Goal: Information Seeking & Learning: Learn about a topic

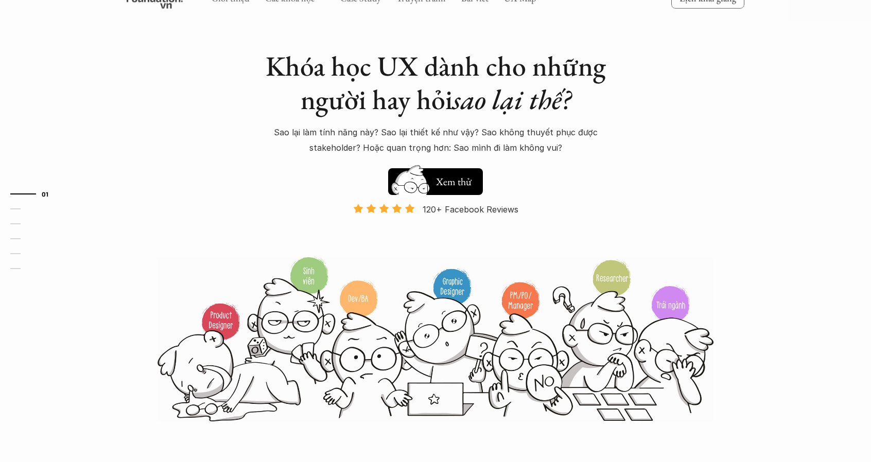
scroll to position [52, 0]
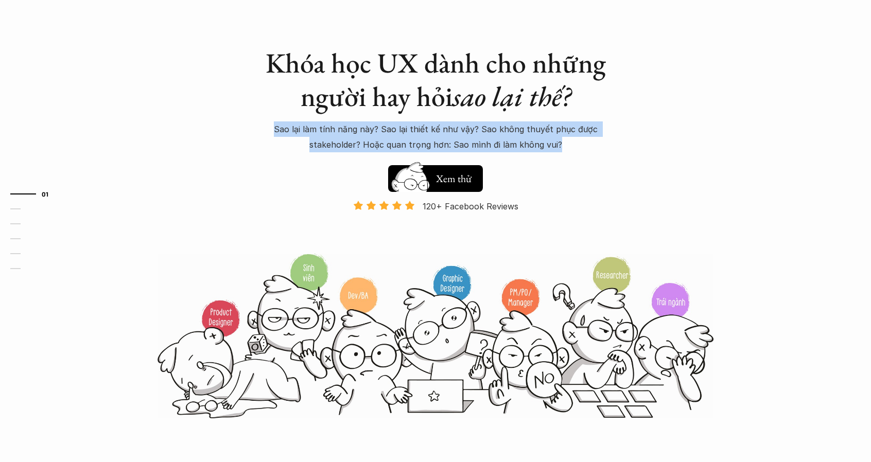
drag, startPoint x: 576, startPoint y: 147, endPoint x: 264, endPoint y: 131, distance: 312.5
click at [264, 131] on p "Sao lại làm tính năng này? Sao lại thiết kế như vậy? Sao không thuyết phục được…" at bounding box center [435, 137] width 361 height 31
click at [273, 127] on p "Sao lại làm tính năng này? Sao lại thiết kế như vậy? Sao không thuyết phục được…" at bounding box center [435, 137] width 361 height 31
drag, startPoint x: 273, startPoint y: 127, endPoint x: 571, endPoint y: 141, distance: 298.5
click at [571, 141] on p "Sao lại làm tính năng này? Sao lại thiết kế như vậy? Sao không thuyết phục được…" at bounding box center [435, 137] width 361 height 31
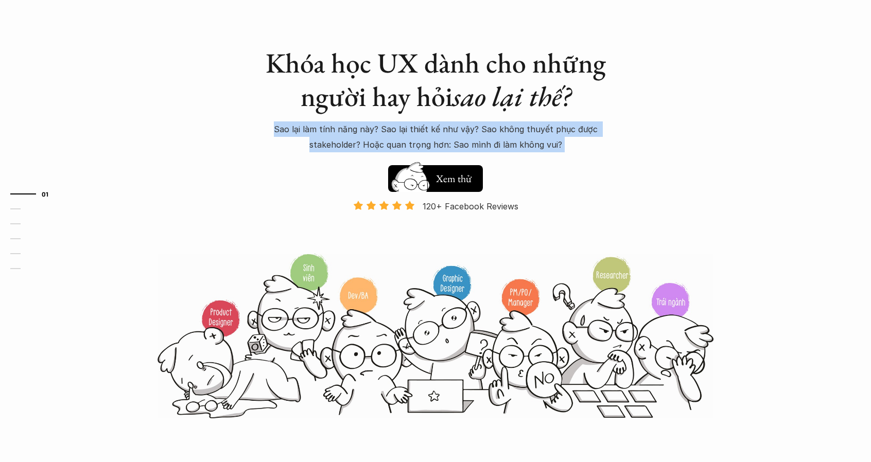
click at [572, 140] on p "Sao lại làm tính năng này? Sao lại thiết kế như vậy? Sao không thuyết phục được…" at bounding box center [435, 137] width 361 height 31
click at [557, 141] on p "Sao lại làm tính năng này? Sao lại thiết kế như vậy? Sao không thuyết phục được…" at bounding box center [435, 137] width 361 height 31
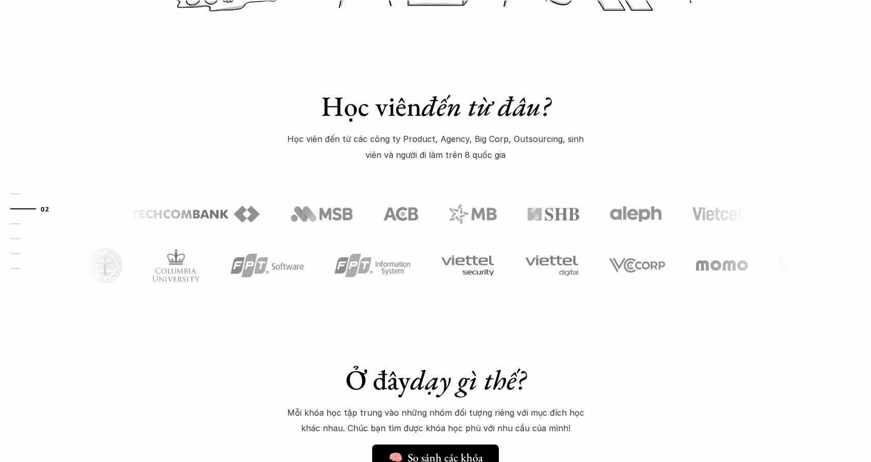
scroll to position [464, 0]
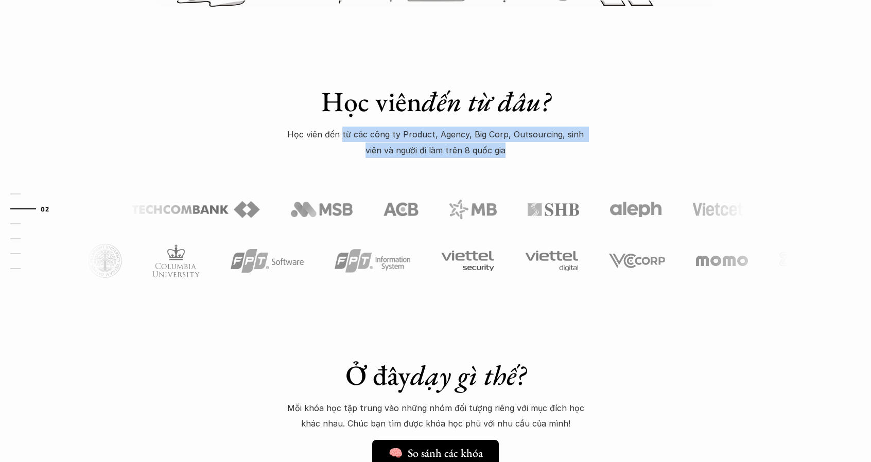
drag, startPoint x: 518, startPoint y: 152, endPoint x: 337, endPoint y: 141, distance: 181.6
click at [337, 141] on p "Học viên đến từ các công ty Product, Agency, Big Corp, Outsourcing, sinh viên v…" at bounding box center [435, 142] width 309 height 31
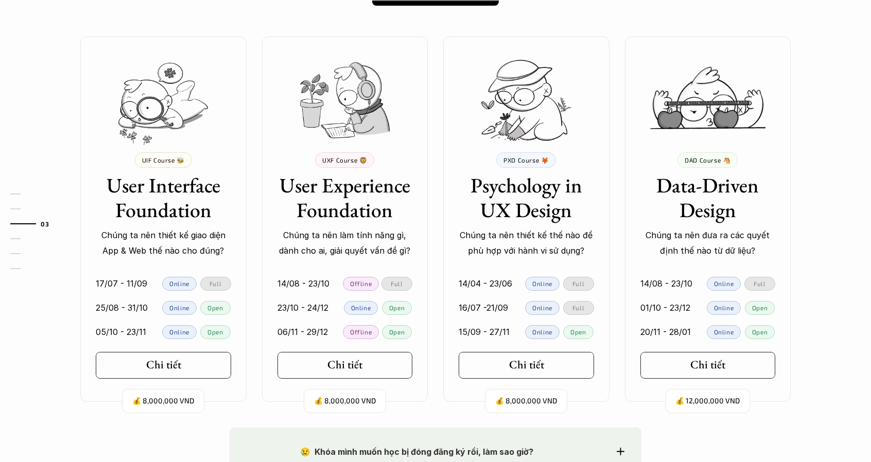
scroll to position [927, 0]
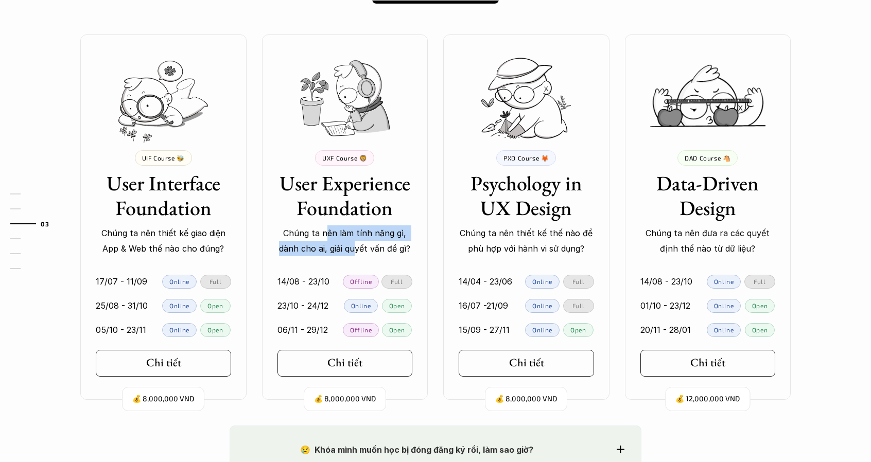
drag, startPoint x: 329, startPoint y: 232, endPoint x: 353, endPoint y: 246, distance: 28.4
click at [353, 246] on p "Chúng ta nên làm tính năng gì, dành cho ai, giải quyết vấn đề gì?" at bounding box center [345, 241] width 135 height 31
drag, startPoint x: 350, startPoint y: 249, endPoint x: 327, endPoint y: 239, distance: 25.6
click at [327, 239] on p "Chúng ta nên làm tính năng gì, dành cho ai, giải quyết vấn đề gì?" at bounding box center [345, 241] width 135 height 31
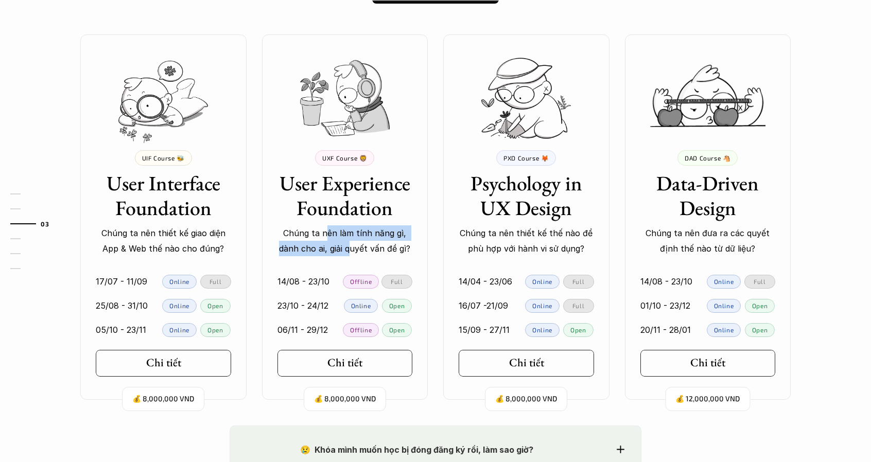
click at [327, 239] on p "Chúng ta nên làm tính năng gì, dành cho ai, giải quyết vấn đề gì?" at bounding box center [345, 241] width 135 height 31
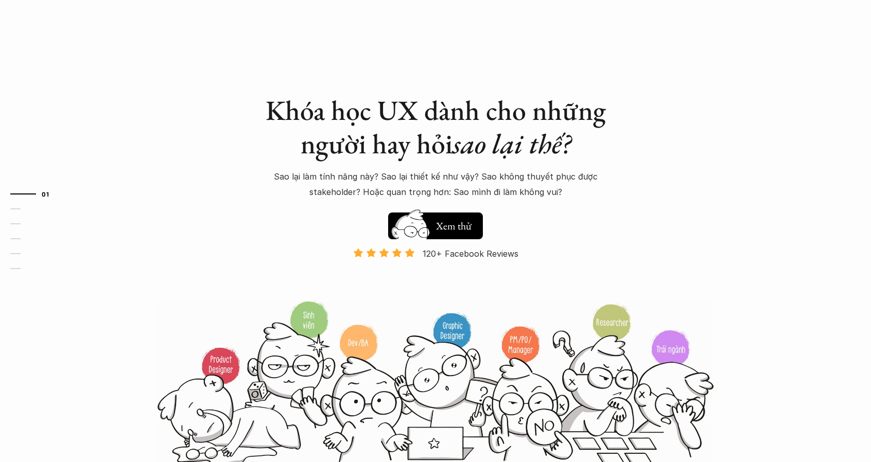
scroll to position [0, 0]
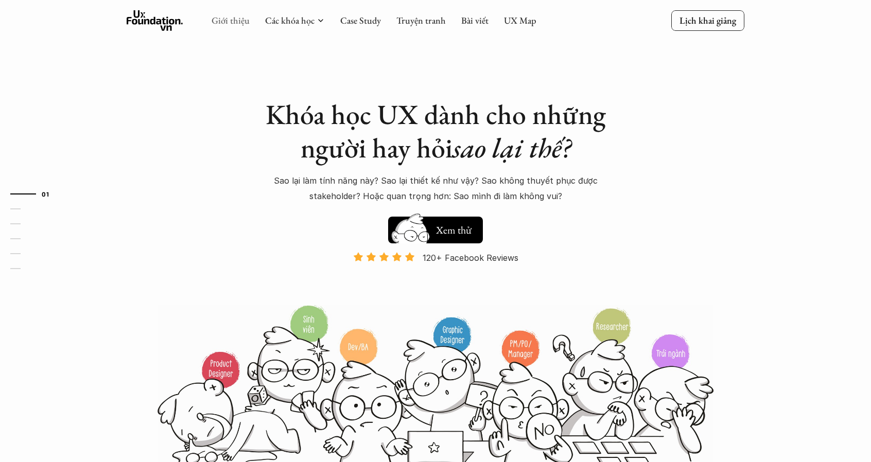
click at [233, 22] on link "Giới thiệu" at bounding box center [231, 20] width 38 height 12
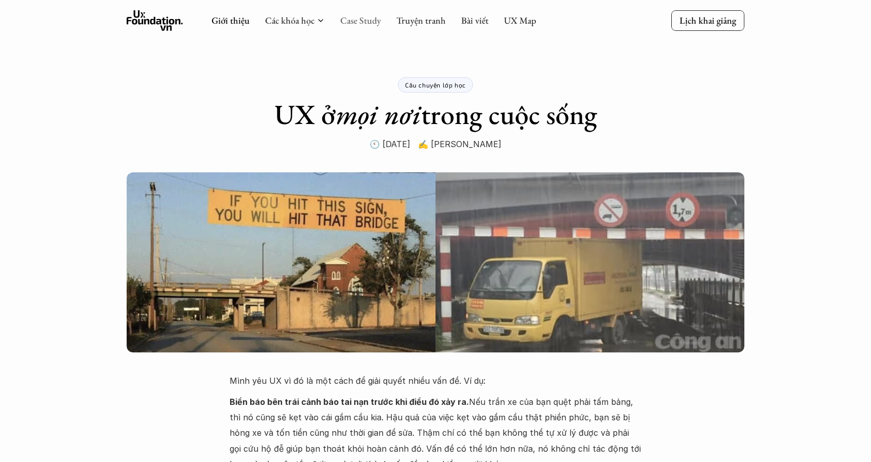
click at [354, 16] on link "Case Study" at bounding box center [360, 20] width 41 height 12
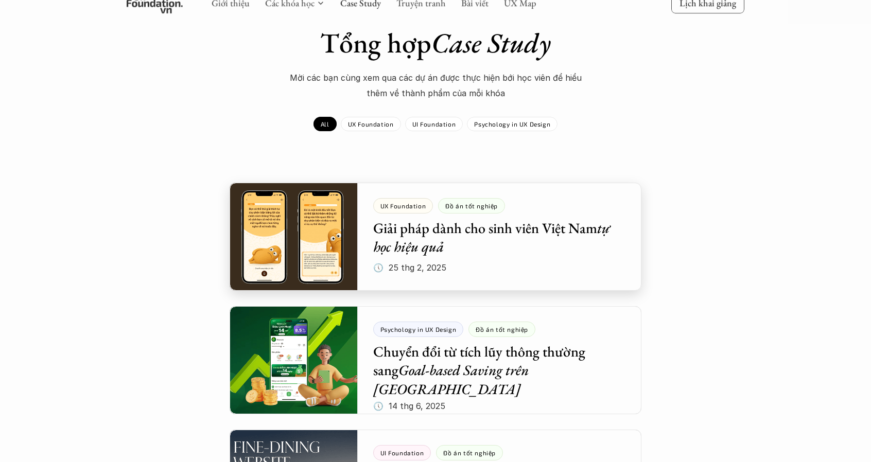
scroll to position [52, 0]
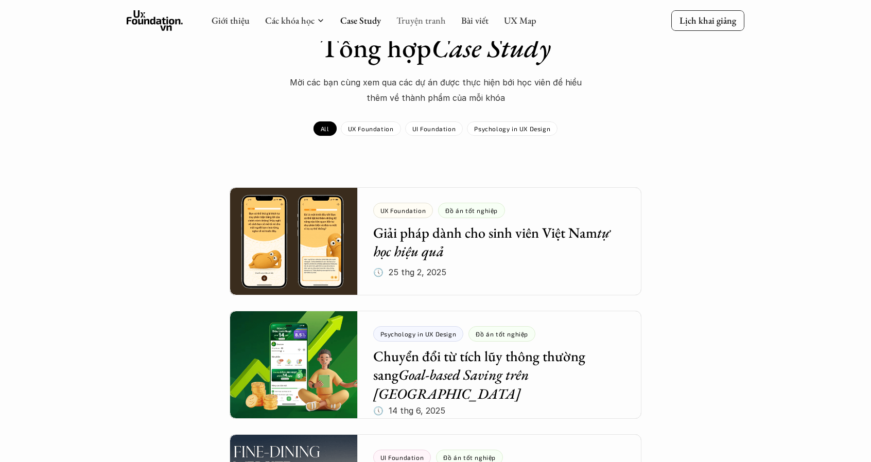
click at [414, 22] on link "Truyện tranh" at bounding box center [421, 20] width 49 height 12
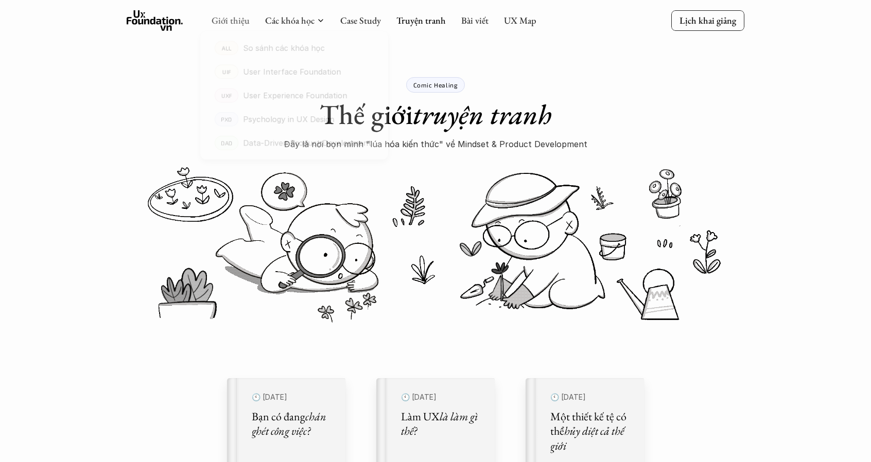
click at [237, 21] on link "Giới thiệu" at bounding box center [231, 20] width 38 height 12
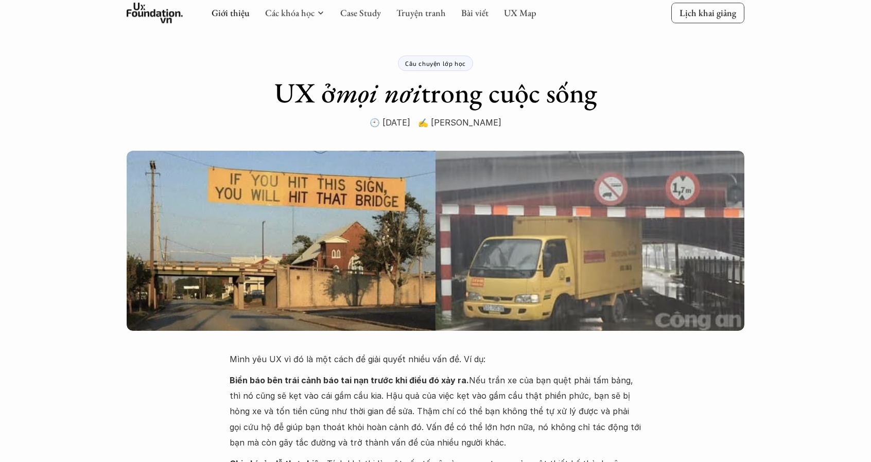
scroll to position [52, 0]
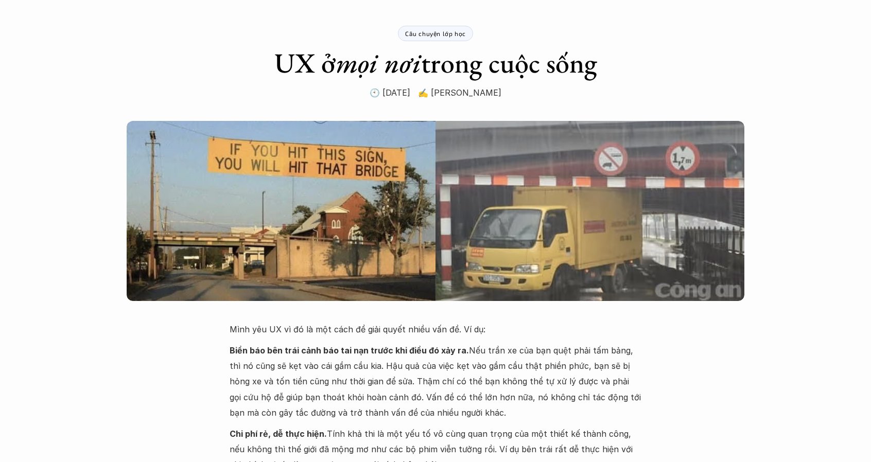
drag, startPoint x: 260, startPoint y: 69, endPoint x: 603, endPoint y: 73, distance: 342.5
click at [603, 74] on div "Câu chuyện lớp học UX ở mọi nơi trong cuộc sống 🕙 [DATE] ✍️ [PERSON_NAME]" at bounding box center [436, 24] width 412 height 152
click at [603, 73] on div "Câu chuyện lớp học UX ở mọi nơi trong cuộc sống 🕙 [DATE] ✍️ [PERSON_NAME]" at bounding box center [436, 24] width 412 height 152
drag, startPoint x: 599, startPoint y: 68, endPoint x: 273, endPoint y: 64, distance: 326.0
click at [274, 64] on h1 "UX ở mọi nơi trong cuộc sống" at bounding box center [435, 62] width 323 height 33
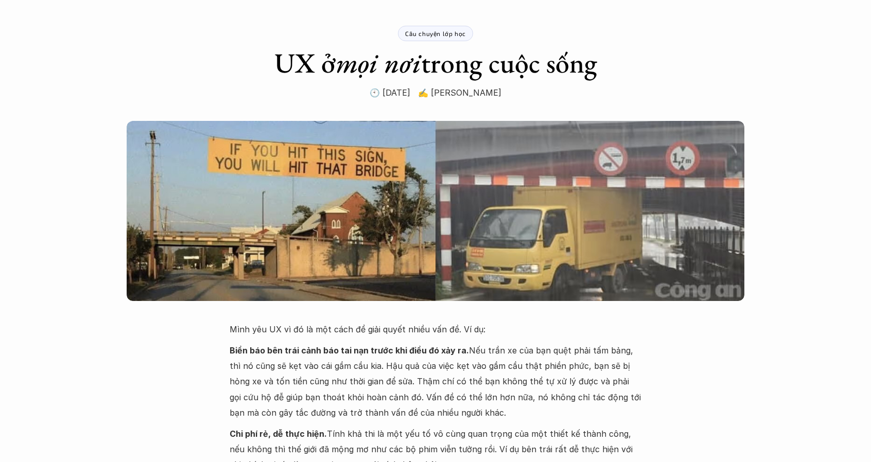
click at [274, 64] on h1 "UX ở mọi nơi trong cuộc sống" at bounding box center [435, 62] width 323 height 33
drag, startPoint x: 446, startPoint y: 74, endPoint x: 583, endPoint y: 64, distance: 137.3
click at [583, 64] on h1 "UX ở mọi nơi trong cuộc sống" at bounding box center [435, 62] width 323 height 33
click at [597, 68] on h1 "UX ở mọi nơi trong cuộc sống" at bounding box center [435, 62] width 323 height 33
drag, startPoint x: 600, startPoint y: 67, endPoint x: 237, endPoint y: 74, distance: 363.6
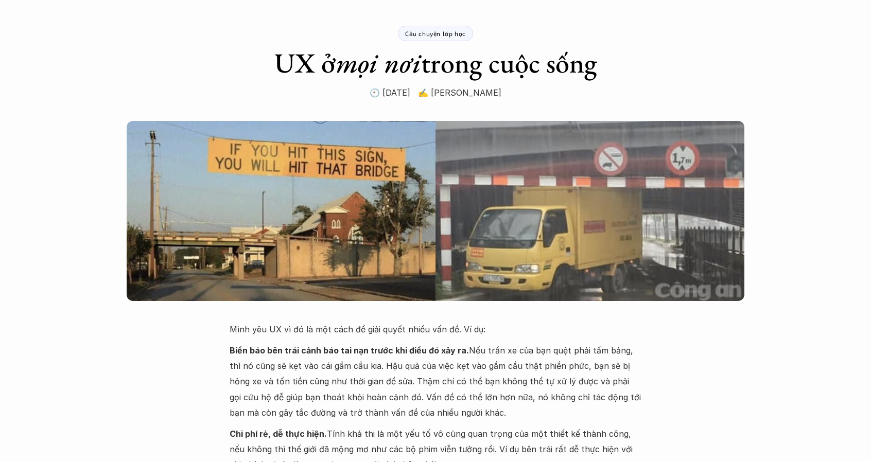
click at [237, 74] on div "Câu chuyện lớp học UX ở mọi nơi trong cuộc sống 🕙 [DATE] ✍️ [PERSON_NAME]" at bounding box center [436, 24] width 412 height 152
click at [278, 64] on h1 "UX ở mọi nơi trong cuộc sống" at bounding box center [435, 62] width 323 height 33
click at [268, 62] on div "Câu chuyện lớp học UX ở mọi nơi trong cuộc sống 🕙 [DATE] ✍️ [PERSON_NAME]" at bounding box center [436, 24] width 412 height 152
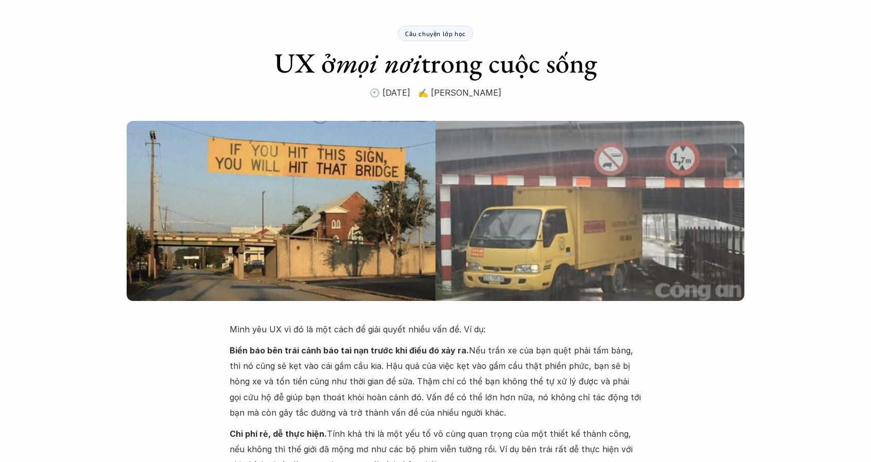
drag, startPoint x: 271, startPoint y: 56, endPoint x: 589, endPoint y: 71, distance: 318.6
click at [589, 71] on h1 "UX ở mọi nơi trong cuộc sống" at bounding box center [435, 62] width 323 height 33
click at [588, 68] on h1 "UX ở mọi nơi trong cuộc sống" at bounding box center [435, 62] width 323 height 33
click at [590, 67] on h1 "UX ở mọi nơi trong cuộc sống" at bounding box center [435, 62] width 323 height 33
drag, startPoint x: 600, startPoint y: 65, endPoint x: 317, endPoint y: 75, distance: 282.9
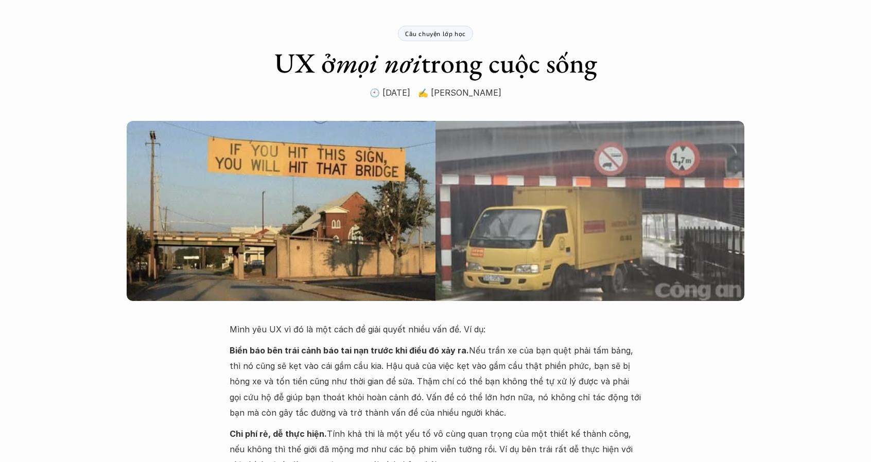
click at [317, 75] on h1 "UX ở mọi nơi trong cuộc sống" at bounding box center [435, 62] width 323 height 33
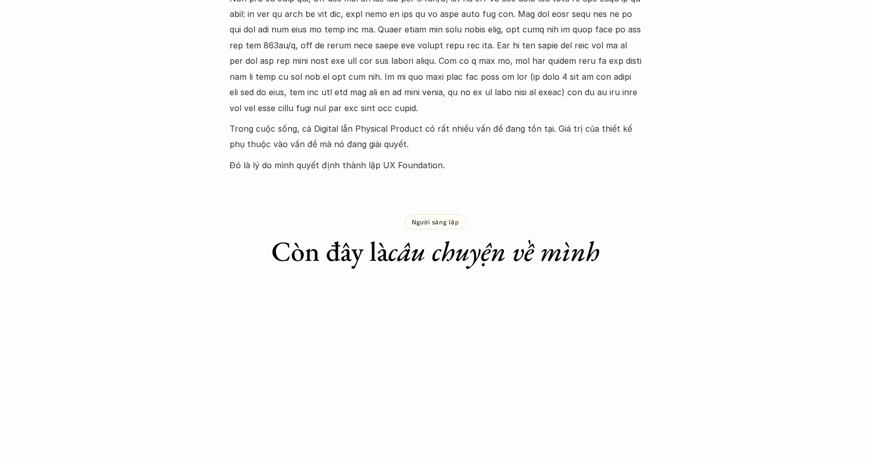
scroll to position [773, 0]
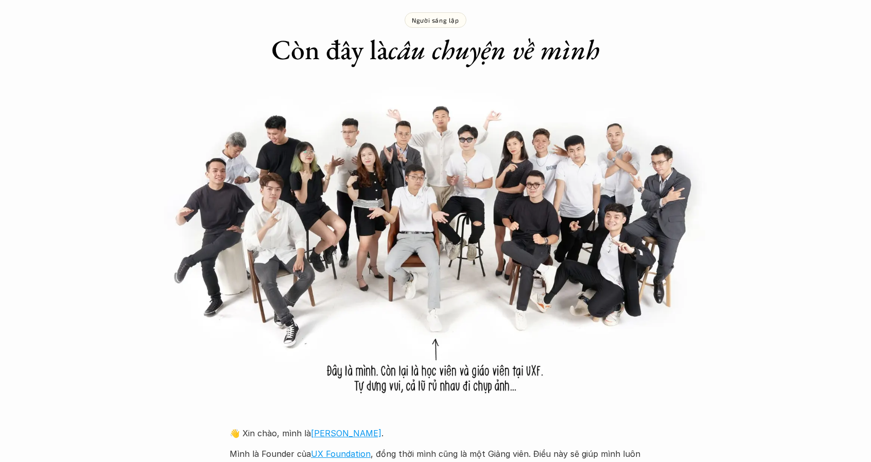
drag, startPoint x: 259, startPoint y: 47, endPoint x: 628, endPoint y: 52, distance: 369.8
click at [628, 52] on div "Người sáng lập Còn đây là câu chuyện về mình" at bounding box center [436, 29] width 412 height 75
click at [616, 50] on div "Người sáng lập Còn đây là câu chuyện về mình" at bounding box center [436, 29] width 412 height 75
drag, startPoint x: 544, startPoint y: 51, endPoint x: 265, endPoint y: 61, distance: 279.8
click at [265, 61] on div "Người sáng lập Còn đây là câu chuyện về mình" at bounding box center [436, 29] width 412 height 75
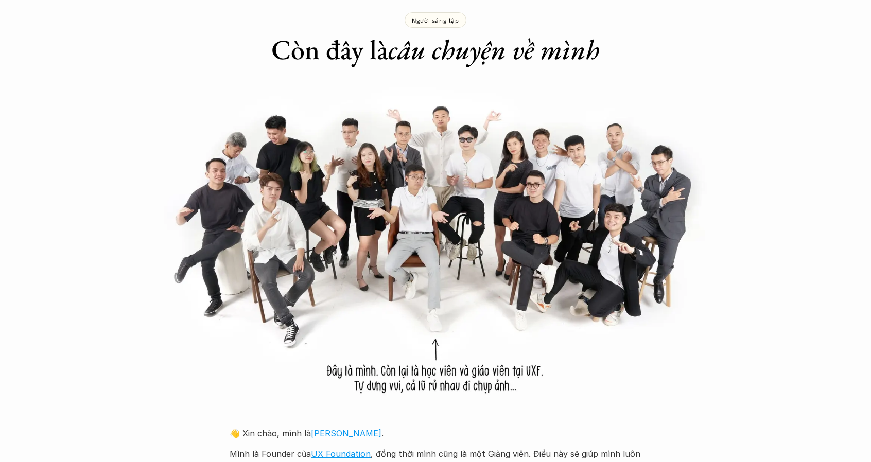
click at [265, 61] on div "Người sáng lập Còn đây là câu chuyện về mình" at bounding box center [436, 29] width 412 height 75
drag, startPoint x: 363, startPoint y: 65, endPoint x: 623, endPoint y: 62, distance: 259.6
click at [621, 63] on div "Người sáng lập Còn đây là câu chuyện về mình" at bounding box center [436, 29] width 412 height 75
click at [624, 60] on div "Người sáng lập Còn đây là câu chuyện về mình" at bounding box center [436, 29] width 412 height 75
drag, startPoint x: 597, startPoint y: 52, endPoint x: 273, endPoint y: 57, distance: 324.5
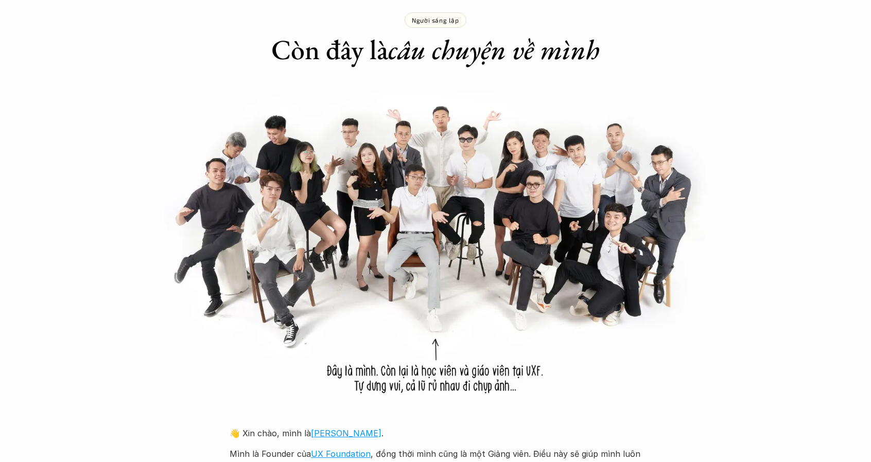
click at [273, 57] on div "Người sáng lập Còn đây là câu chuyện về mình" at bounding box center [436, 29] width 412 height 75
click at [273, 57] on h1 "Còn đây là câu chuyện về mình" at bounding box center [435, 49] width 329 height 33
drag, startPoint x: 273, startPoint y: 57, endPoint x: 627, endPoint y: 60, distance: 354.3
click at [627, 60] on div "Người sáng lập Còn đây là câu chuyện về mình" at bounding box center [436, 29] width 412 height 75
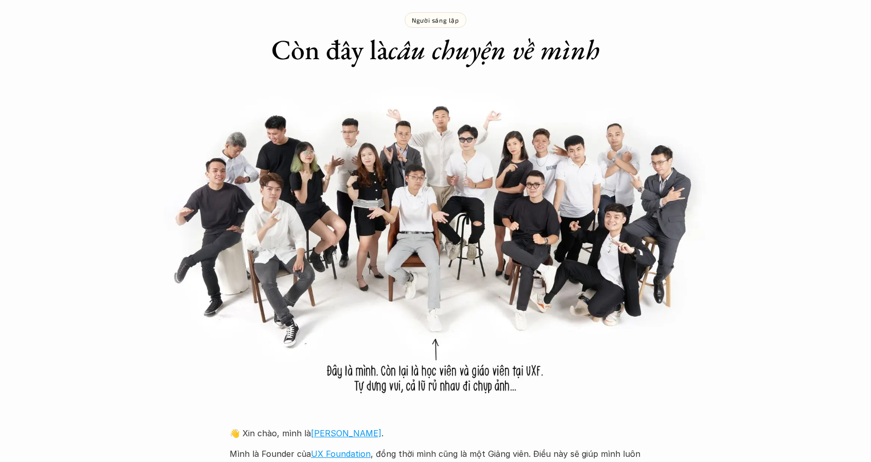
drag, startPoint x: 617, startPoint y: 57, endPoint x: 271, endPoint y: 69, distance: 346.3
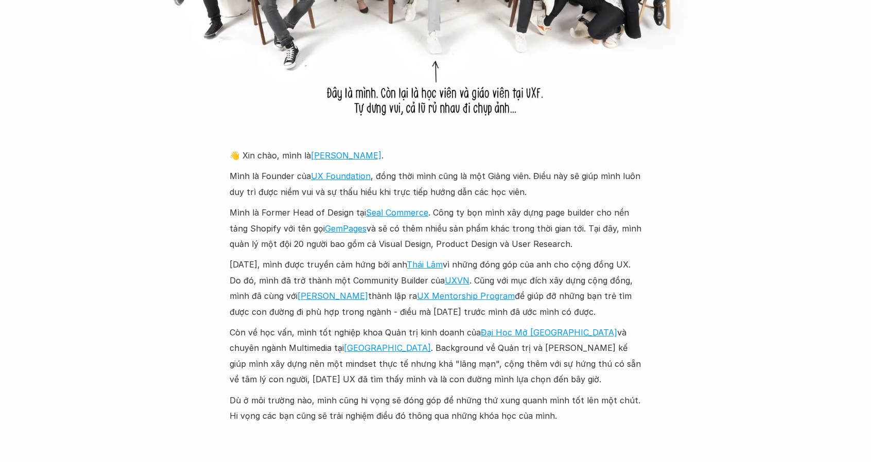
scroll to position [1082, 0]
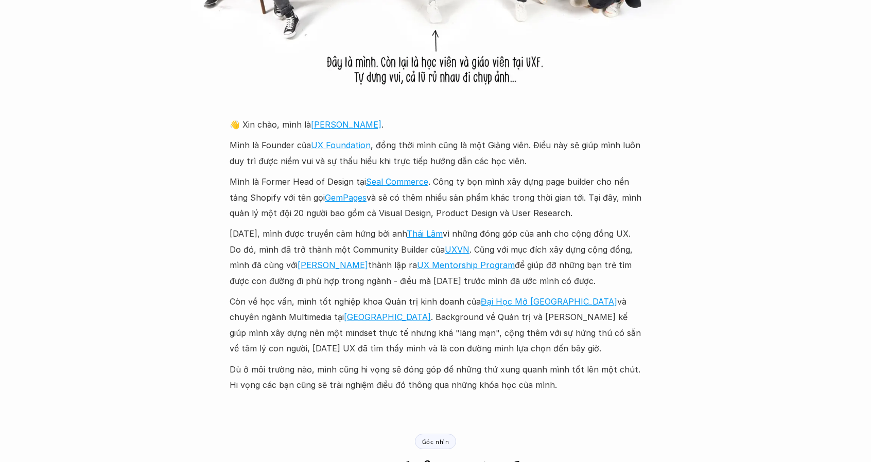
drag, startPoint x: 559, startPoint y: 160, endPoint x: 452, endPoint y: 148, distance: 108.3
click at [452, 148] on p "Mình là Founder của UX Foundation , đồng thời mình cũng là một Giảng viên. Điều…" at bounding box center [436, 153] width 412 height 31
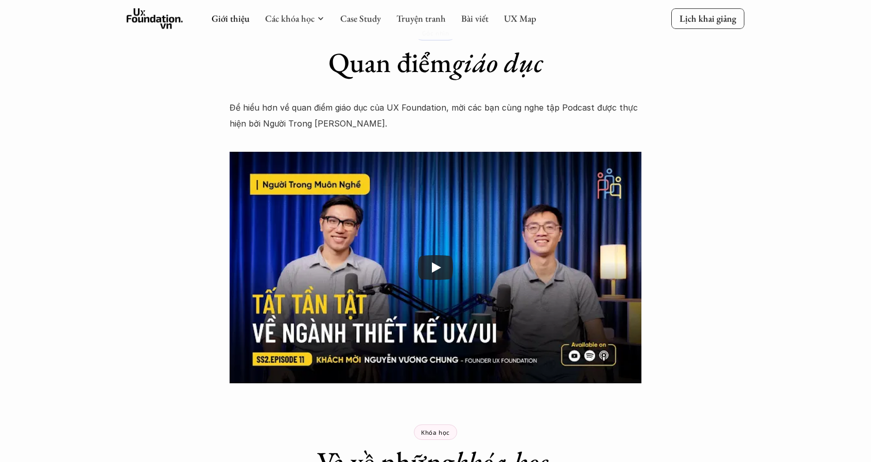
scroll to position [1494, 0]
